Goal: Communication & Community: Connect with others

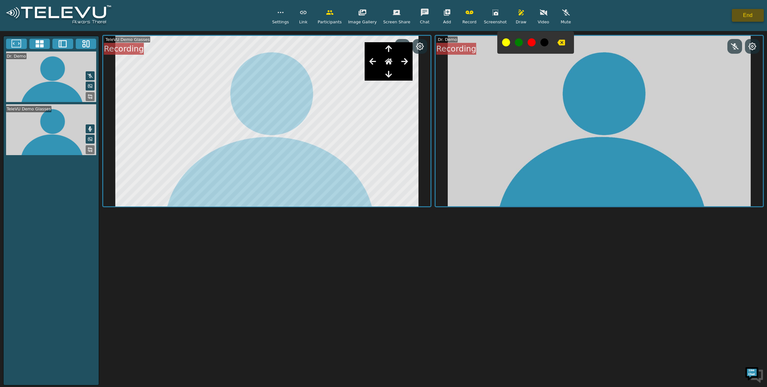
click at [738, 18] on button "End" at bounding box center [748, 15] width 32 height 13
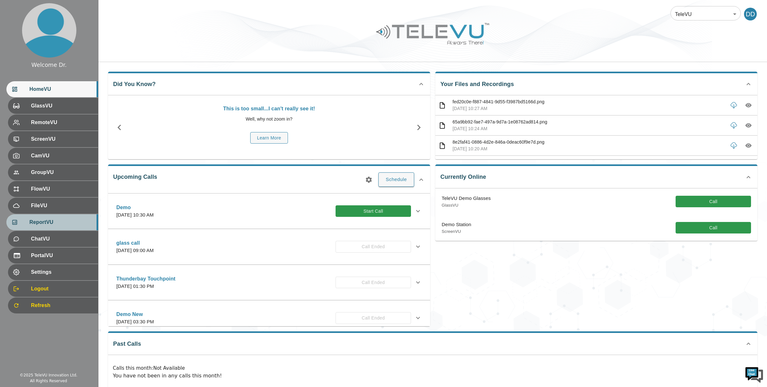
click at [68, 219] on span "ReportVU" at bounding box center [61, 222] width 64 height 8
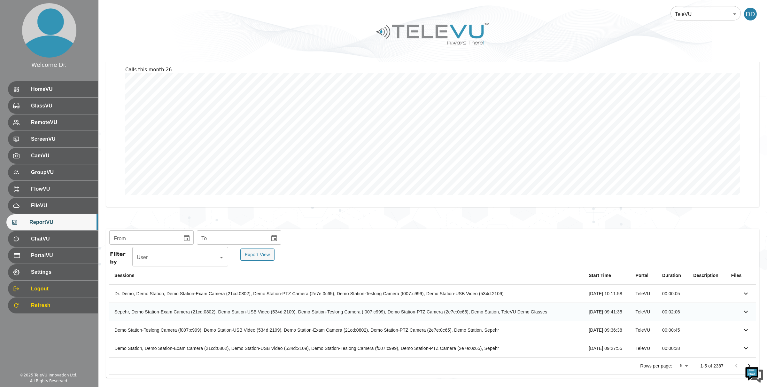
scroll to position [67, 0]
click at [750, 293] on icon "simple table" at bounding box center [746, 293] width 8 height 8
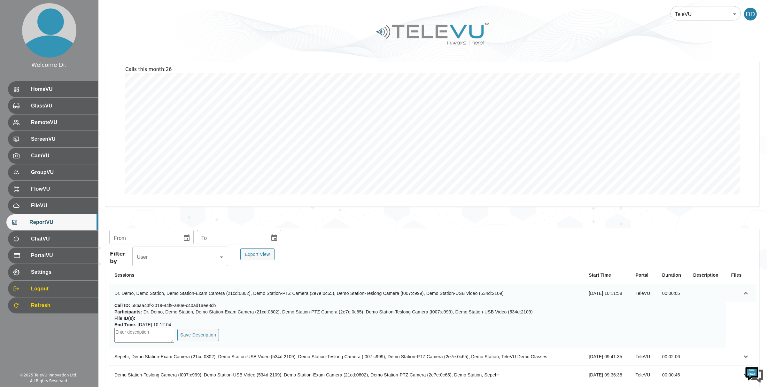
click at [121, 333] on textarea "simple table" at bounding box center [144, 335] width 60 height 15
click at [58, 94] on div "HomeVU" at bounding box center [52, 89] width 92 height 16
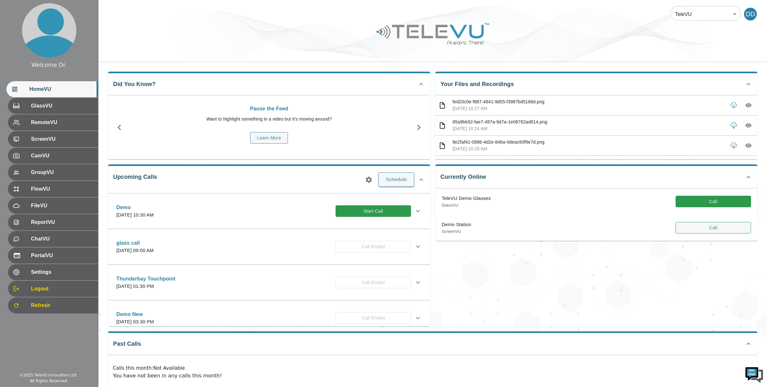
click at [711, 231] on button "Call" at bounding box center [713, 228] width 75 height 12
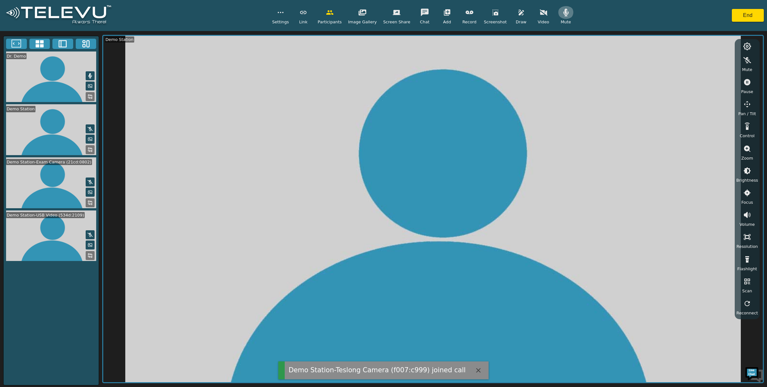
click at [564, 14] on icon "button" at bounding box center [566, 13] width 8 height 8
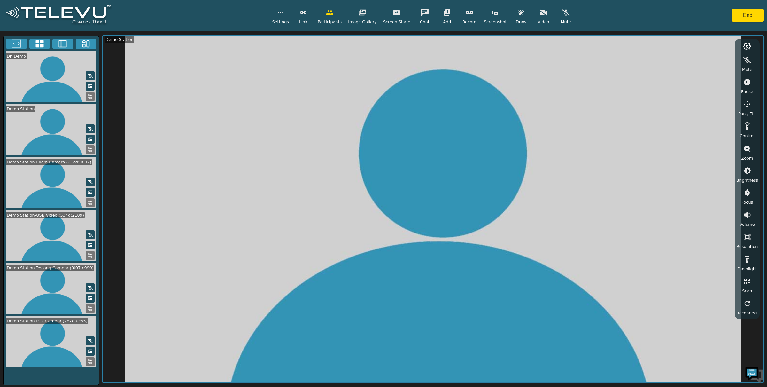
click at [446, 18] on button "button" at bounding box center [447, 12] width 16 height 13
click at [606, 21] on div "Settings Link Participants Image Gallery Screen Share Chat Add Add RemoteVU Add…" at bounding box center [383, 15] width 767 height 31
click at [448, 10] on icon "button" at bounding box center [447, 12] width 6 height 6
click at [45, 44] on button at bounding box center [39, 44] width 21 height 10
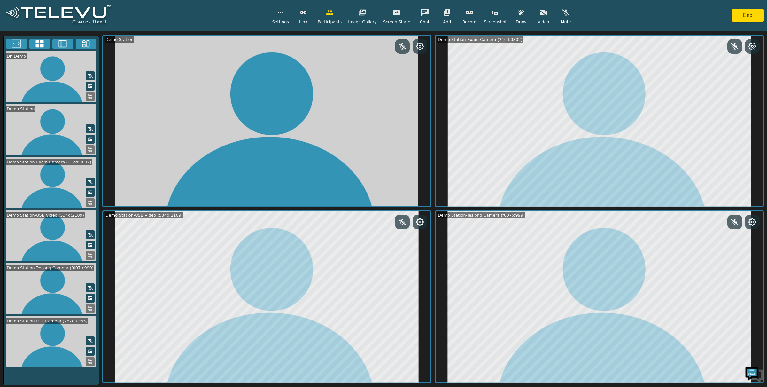
click at [89, 364] on icon at bounding box center [90, 361] width 5 height 5
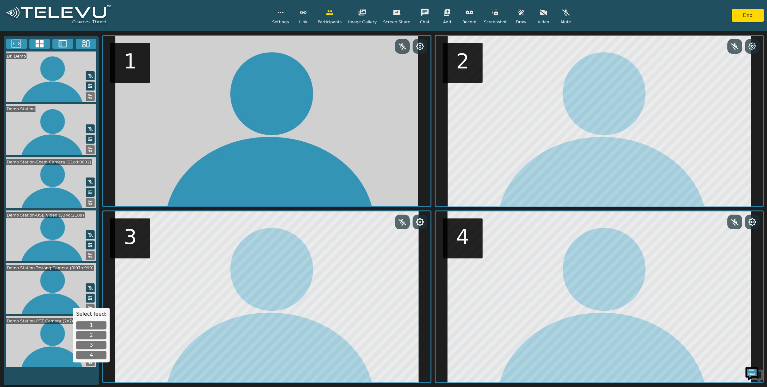
click at [93, 323] on button "1" at bounding box center [91, 325] width 30 height 8
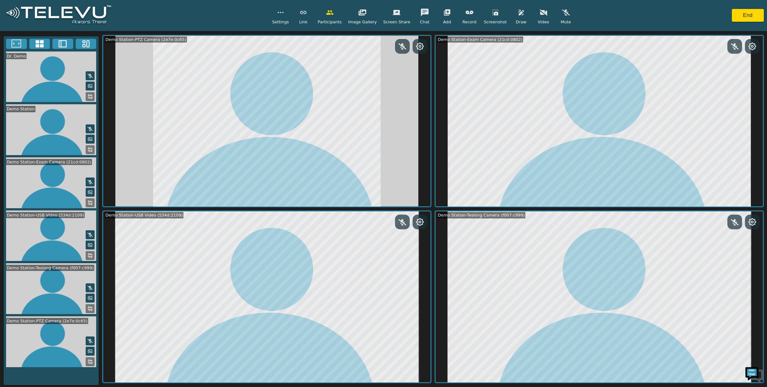
click at [17, 42] on icon at bounding box center [17, 44] width 10 height 10
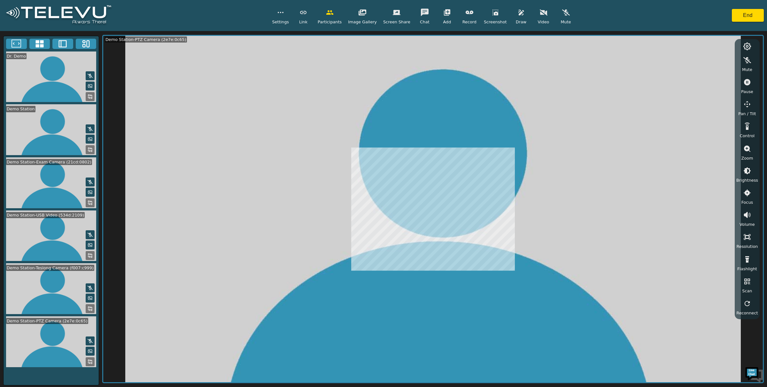
click at [62, 43] on icon at bounding box center [63, 44] width 10 height 10
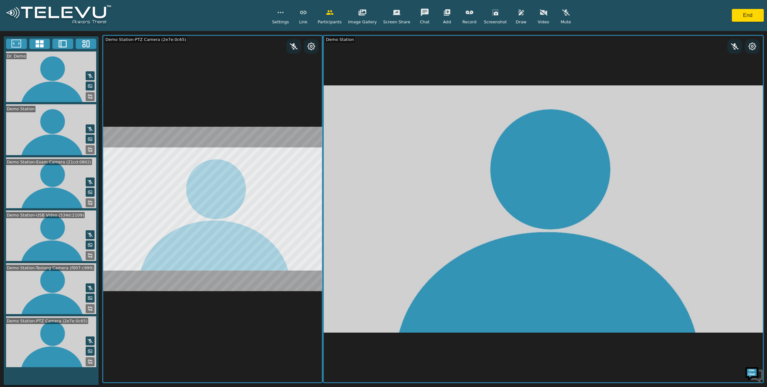
click at [42, 44] on icon at bounding box center [40, 44] width 10 height 10
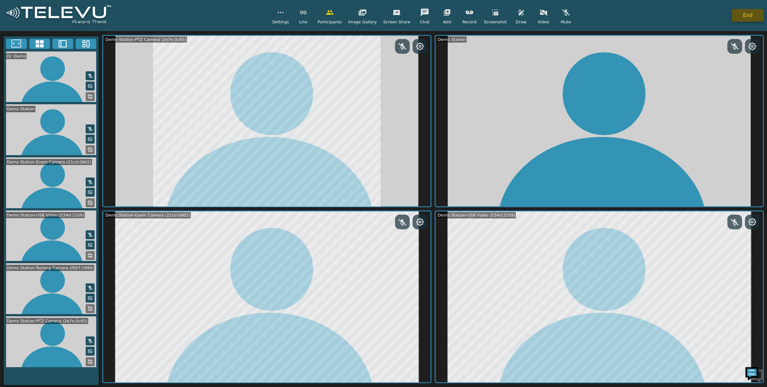
click at [743, 17] on button "End" at bounding box center [748, 15] width 32 height 13
